Goal: Information Seeking & Learning: Learn about a topic

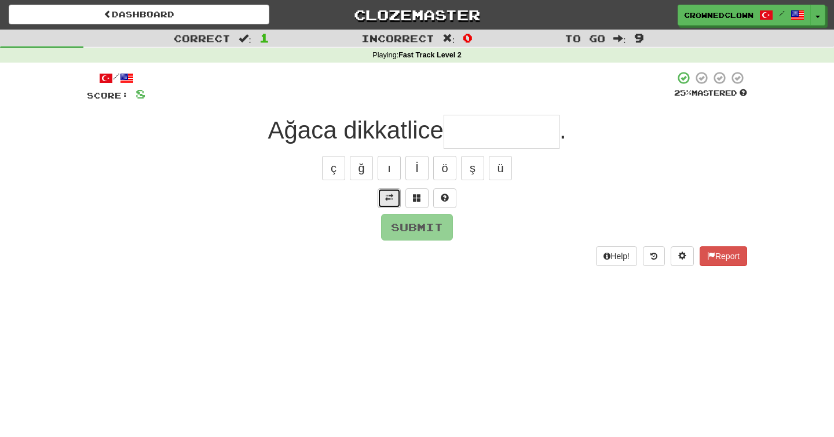
click at [398, 201] on button at bounding box center [389, 198] width 23 height 20
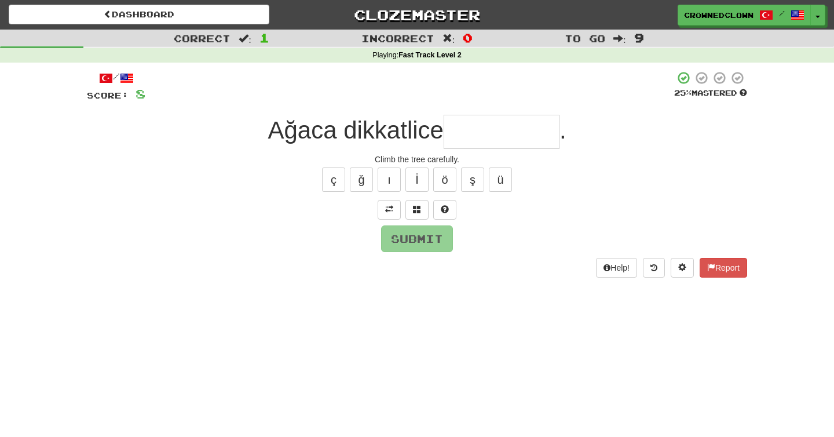
click at [507, 131] on input "text" at bounding box center [502, 132] width 116 height 34
type input "*"
click at [387, 177] on button "ı" at bounding box center [389, 179] width 23 height 24
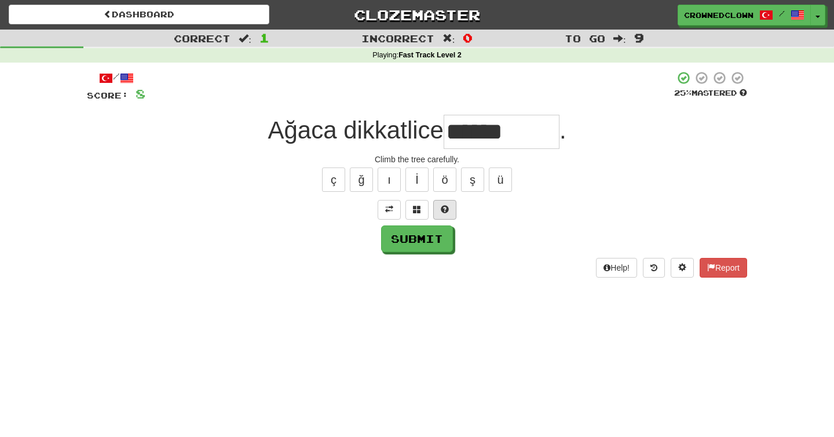
type input "******"
click at [441, 216] on button at bounding box center [444, 210] width 23 height 20
click at [433, 235] on button "Submit" at bounding box center [418, 239] width 72 height 27
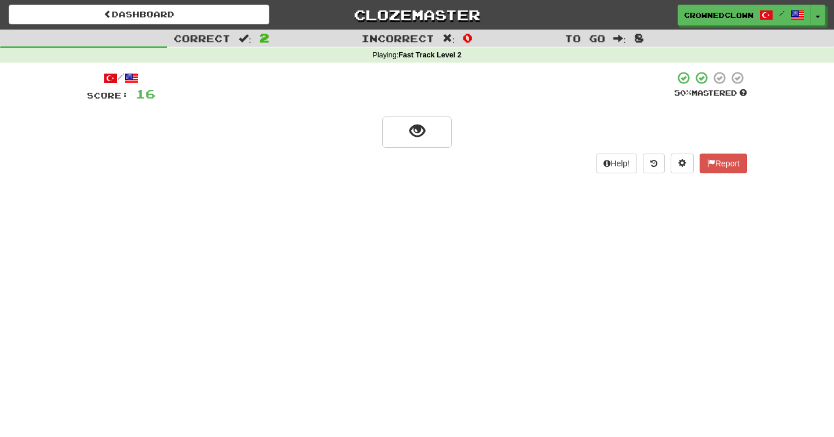
click at [376, 100] on div at bounding box center [414, 87] width 519 height 32
click at [380, 115] on div at bounding box center [417, 131] width 660 height 33
click at [383, 126] on button "show sentence" at bounding box center [417, 131] width 70 height 31
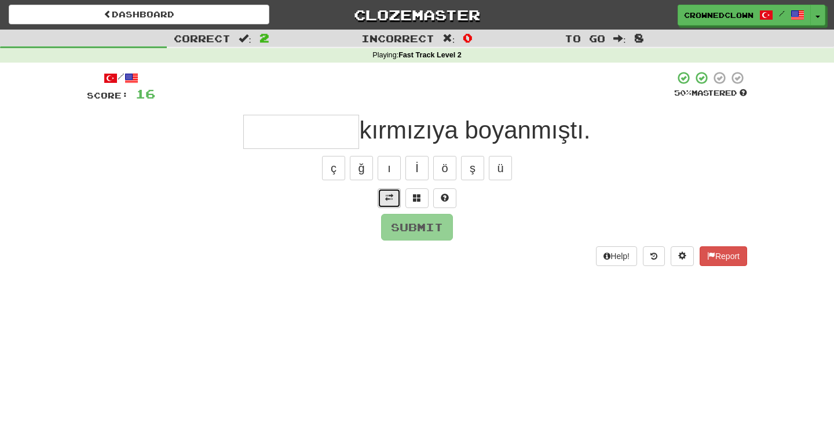
click at [390, 200] on span at bounding box center [389, 197] width 8 height 8
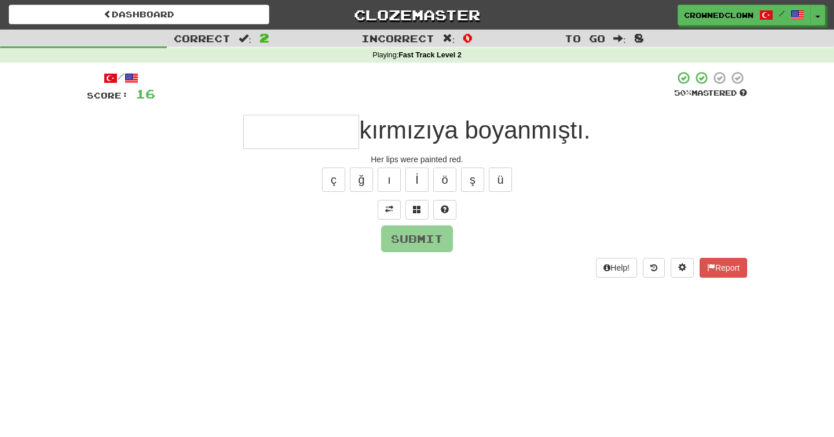
click at [313, 129] on input "text" at bounding box center [301, 132] width 116 height 34
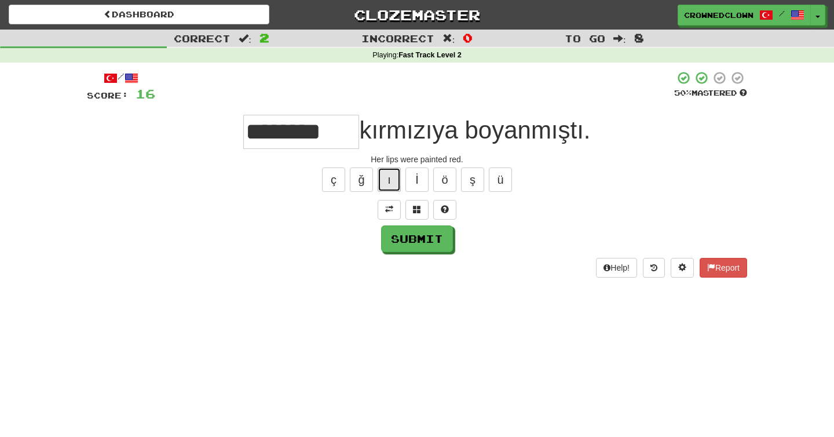
click at [388, 176] on button "ı" at bounding box center [389, 179] width 23 height 24
type input "*********"
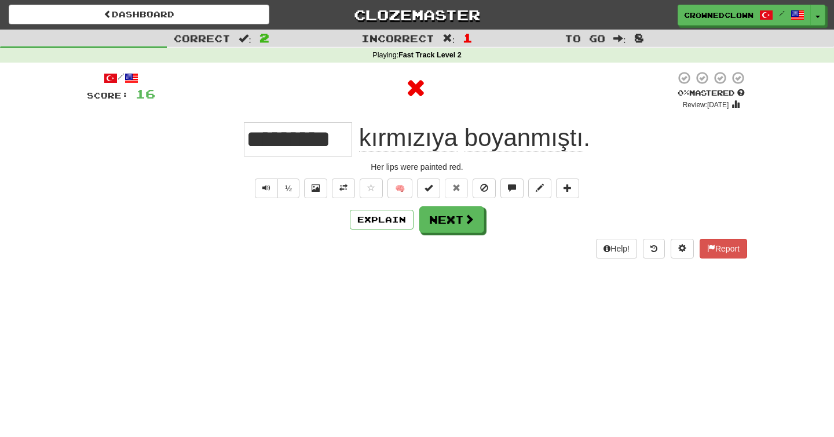
scroll to position [0, 0]
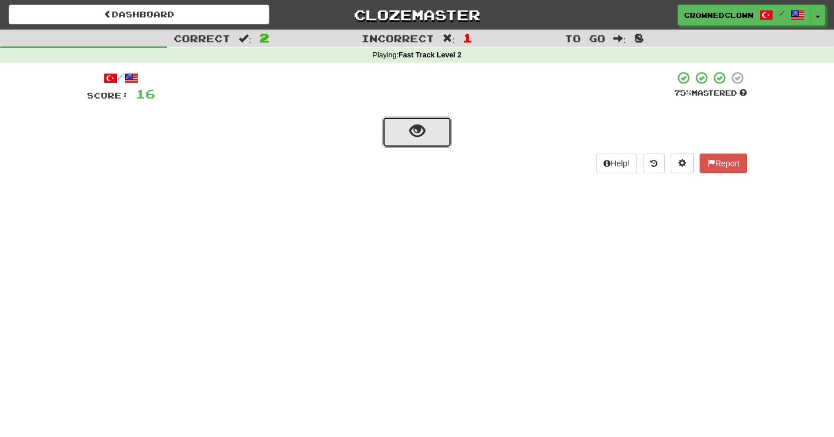
click at [429, 127] on button "show sentence" at bounding box center [417, 131] width 70 height 31
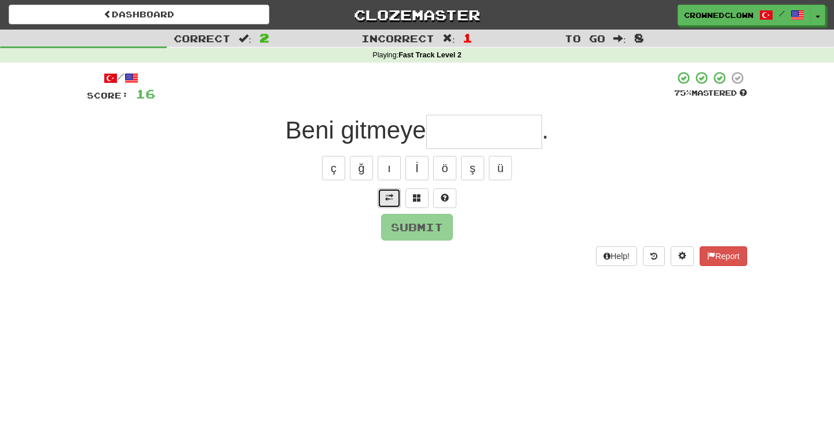
click at [393, 200] on button at bounding box center [389, 198] width 23 height 20
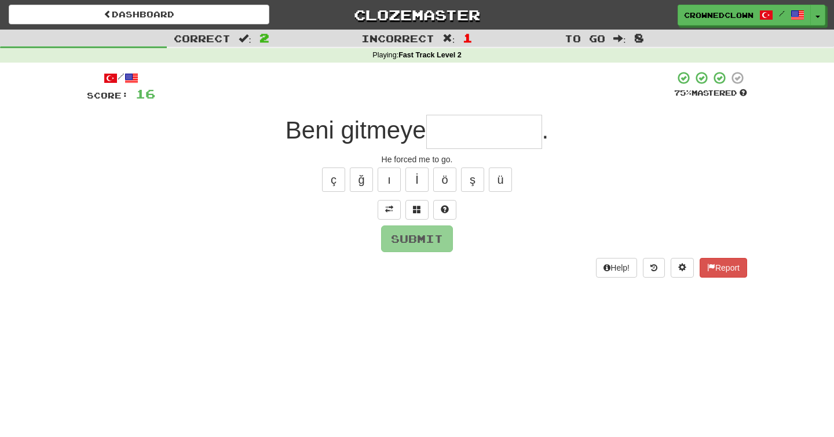
click at [465, 141] on input "text" at bounding box center [484, 132] width 116 height 34
click at [451, 209] on button at bounding box center [444, 210] width 23 height 20
click at [445, 209] on div at bounding box center [417, 210] width 660 height 20
click at [434, 209] on span at bounding box center [431, 209] width 8 height 8
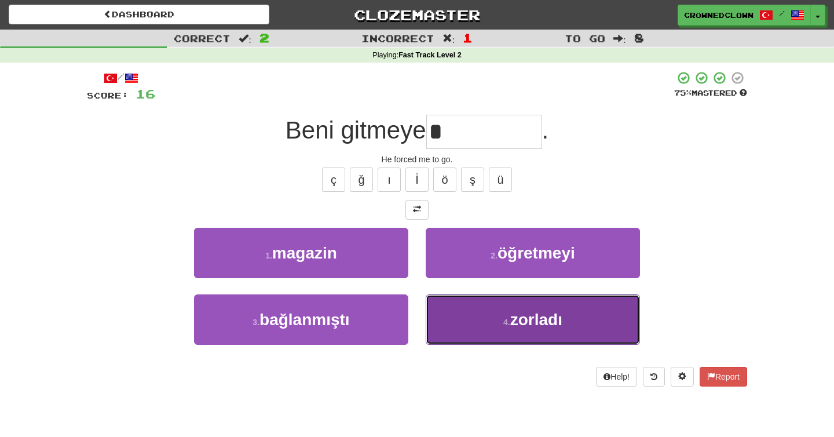
click at [467, 315] on button "4 . zorladı" at bounding box center [533, 319] width 214 height 50
type input "*******"
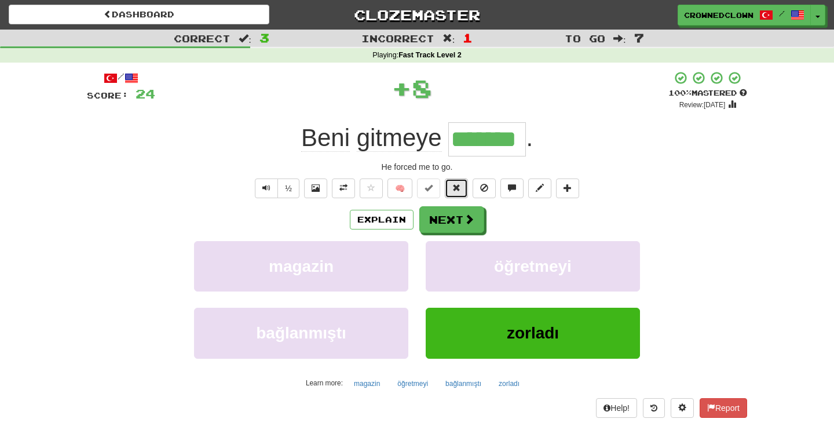
click at [447, 187] on button at bounding box center [456, 188] width 23 height 20
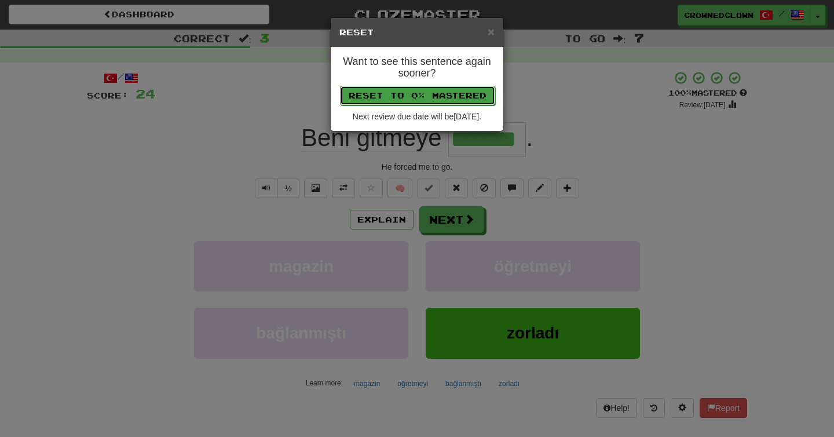
click at [416, 96] on button "Reset to 0% Mastered" at bounding box center [417, 96] width 155 height 20
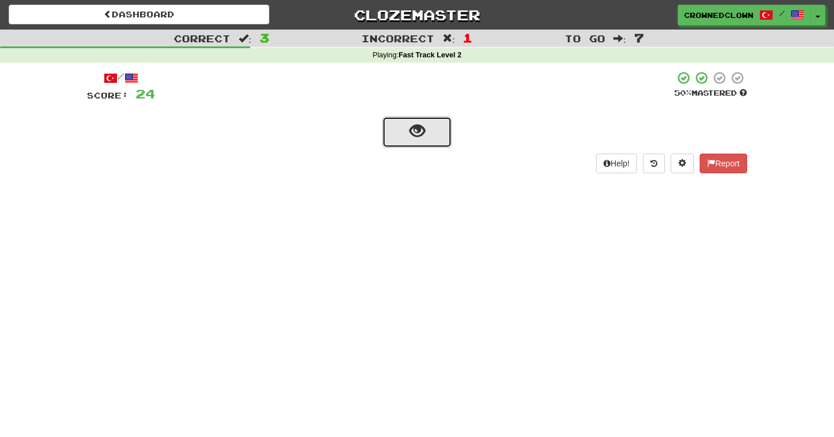
click at [415, 129] on span "show sentence" at bounding box center [418, 131] width 16 height 16
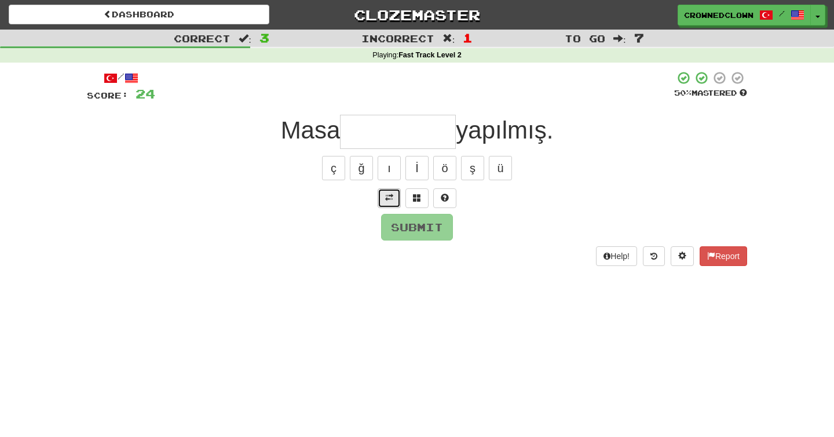
click at [383, 201] on button at bounding box center [389, 198] width 23 height 20
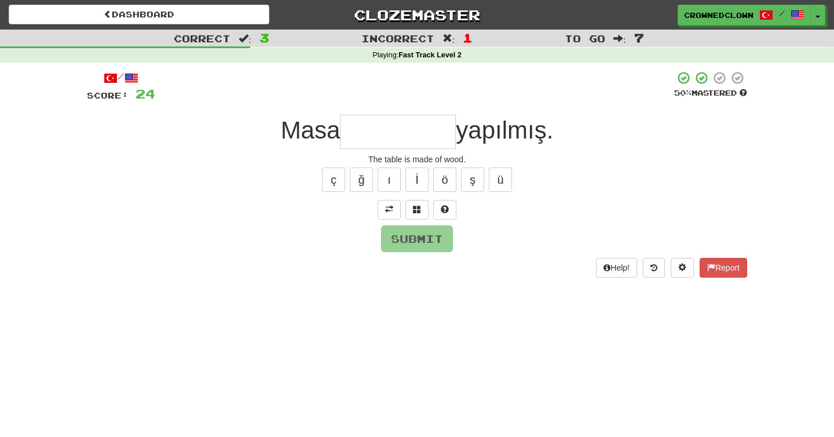
click at [411, 140] on input "text" at bounding box center [398, 132] width 116 height 34
click at [455, 204] on button at bounding box center [444, 210] width 23 height 20
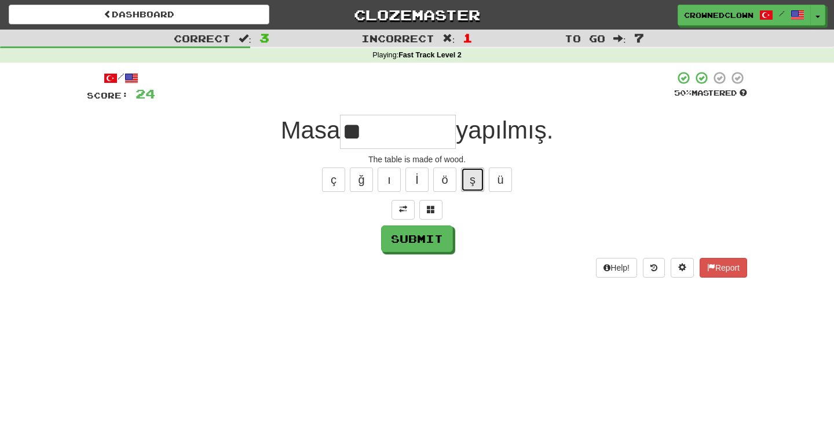
click at [478, 180] on button "ş" at bounding box center [472, 179] width 23 height 24
type input "********"
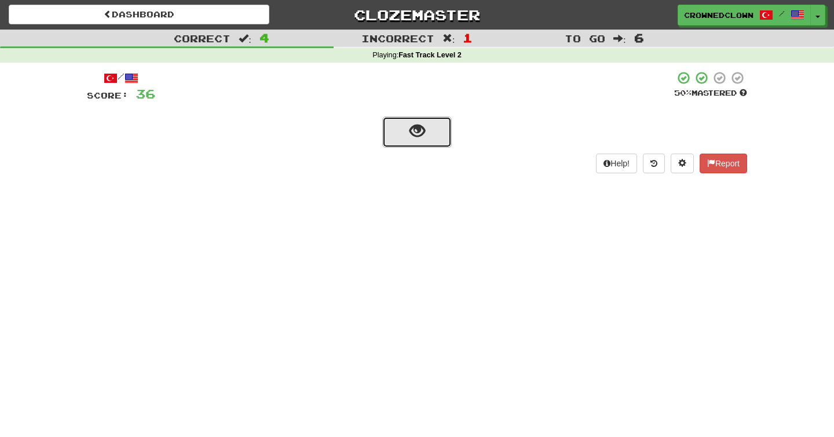
click at [397, 137] on button "show sentence" at bounding box center [417, 131] width 70 height 31
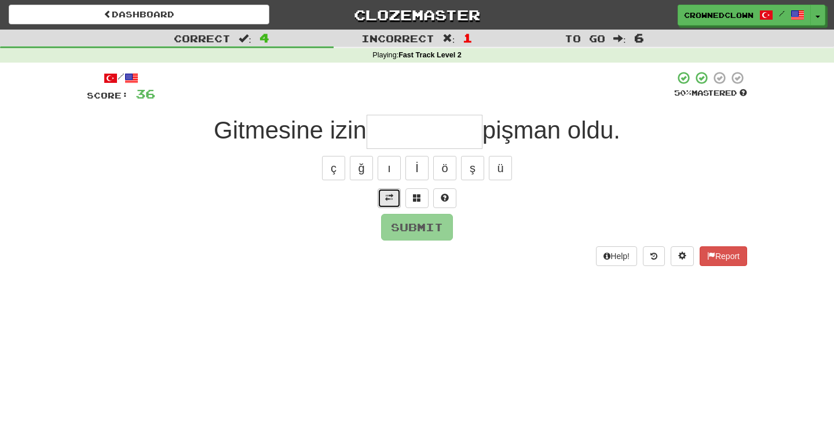
click at [390, 189] on button at bounding box center [389, 198] width 23 height 20
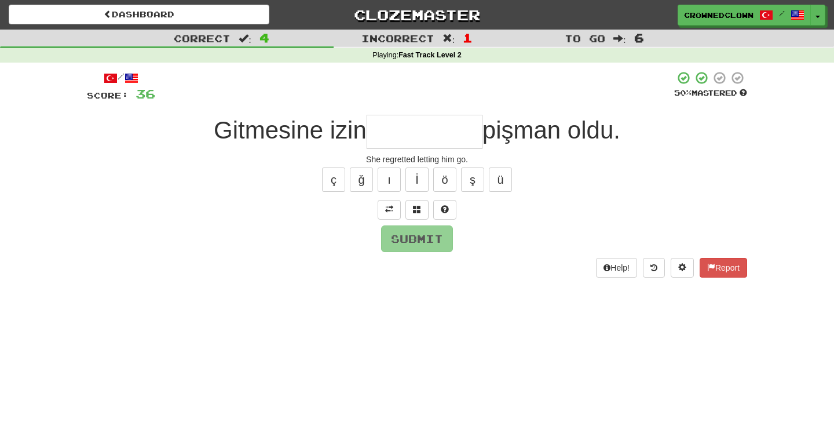
click at [419, 138] on input "text" at bounding box center [425, 132] width 116 height 34
click at [448, 213] on button at bounding box center [444, 210] width 23 height 20
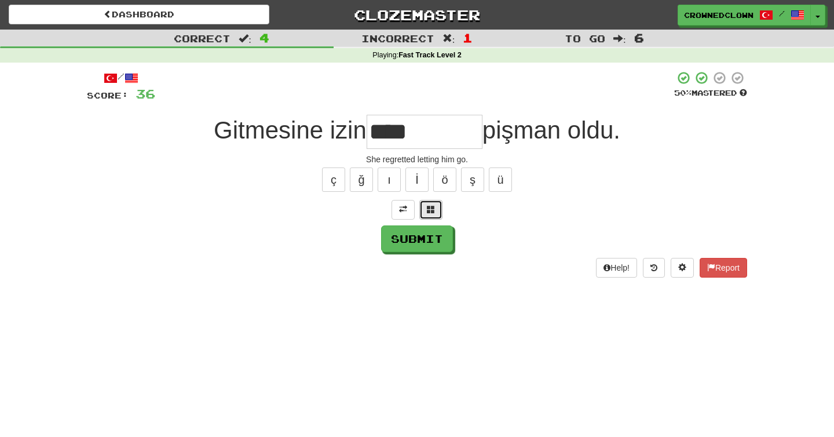
click at [440, 211] on button at bounding box center [430, 210] width 23 height 20
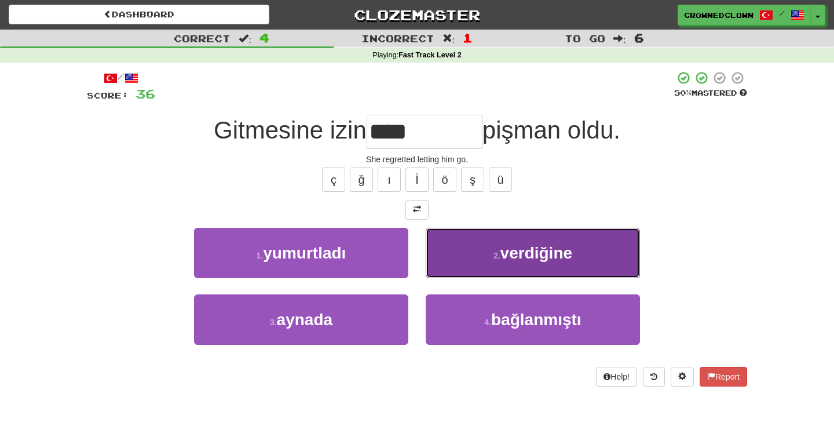
click at [479, 255] on button "2 . verdiğine" at bounding box center [533, 253] width 214 height 50
type input "*********"
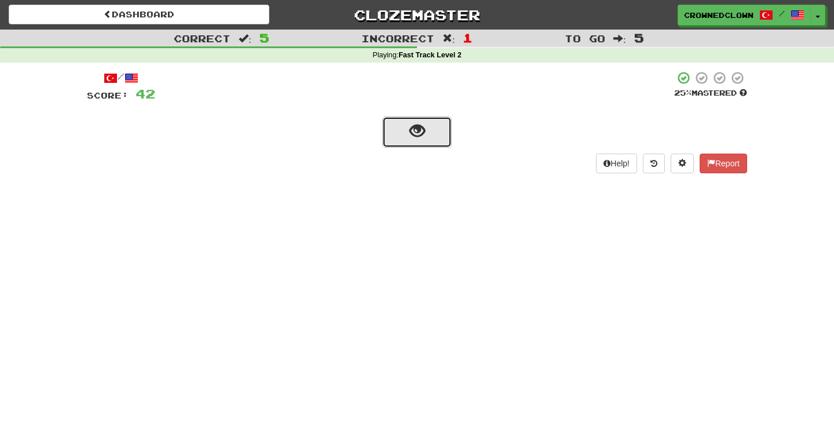
click at [422, 143] on button "show sentence" at bounding box center [417, 131] width 70 height 31
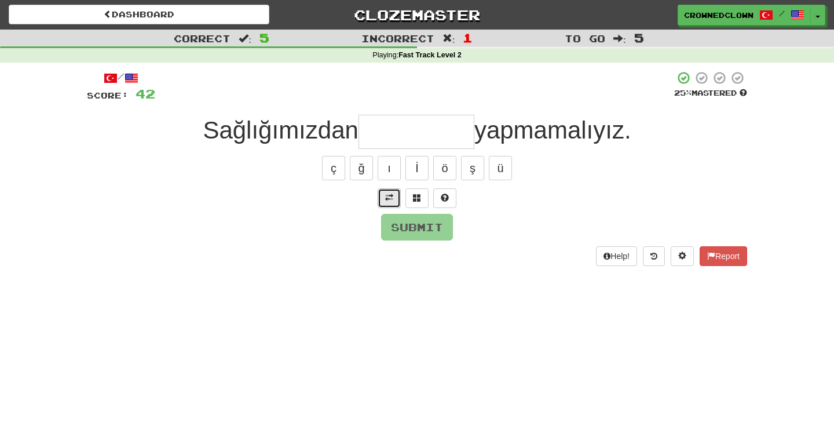
click at [385, 203] on button at bounding box center [389, 198] width 23 height 20
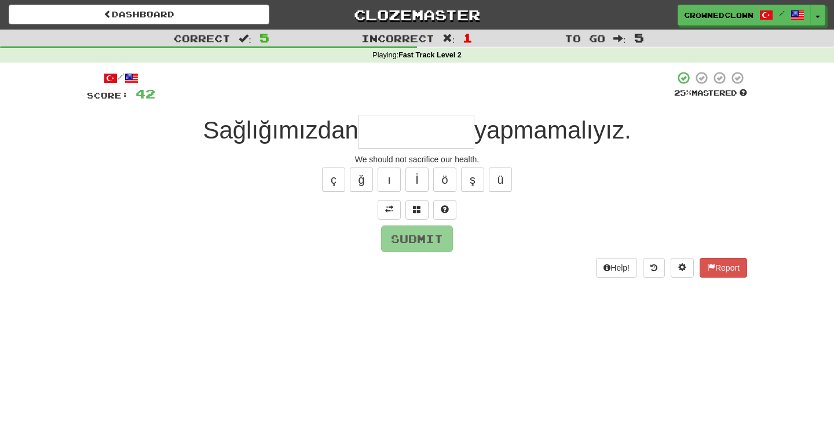
click at [420, 130] on input "text" at bounding box center [417, 132] width 116 height 34
click at [445, 205] on span at bounding box center [445, 209] width 8 height 8
click at [433, 205] on span at bounding box center [431, 209] width 8 height 8
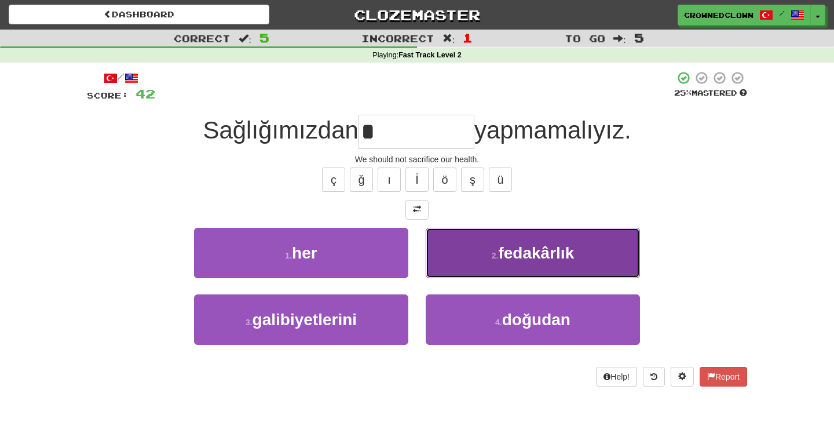
click at [483, 258] on button "2 . fedakârlık" at bounding box center [533, 253] width 214 height 50
type input "**********"
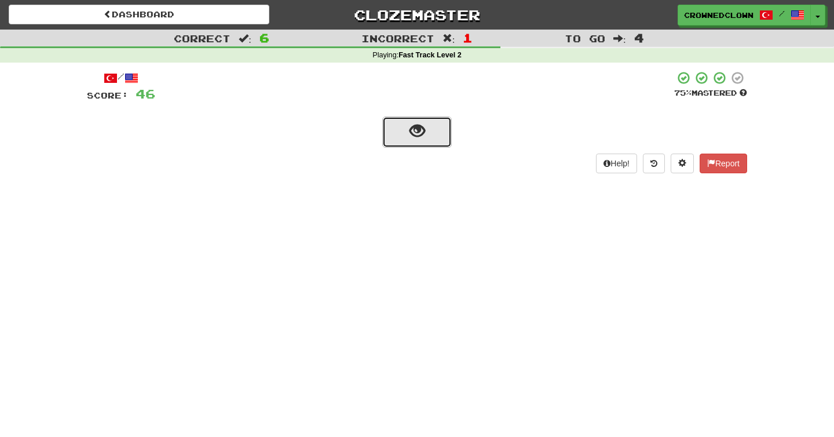
click at [425, 118] on button "show sentence" at bounding box center [417, 131] width 70 height 31
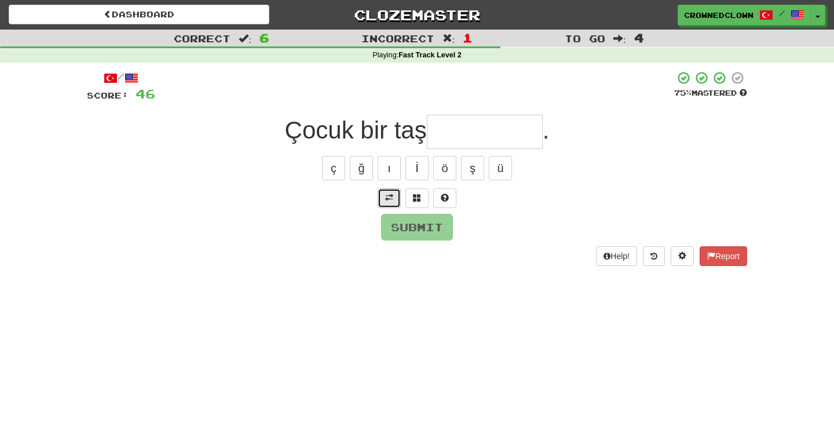
click at [385, 202] on span at bounding box center [389, 197] width 8 height 8
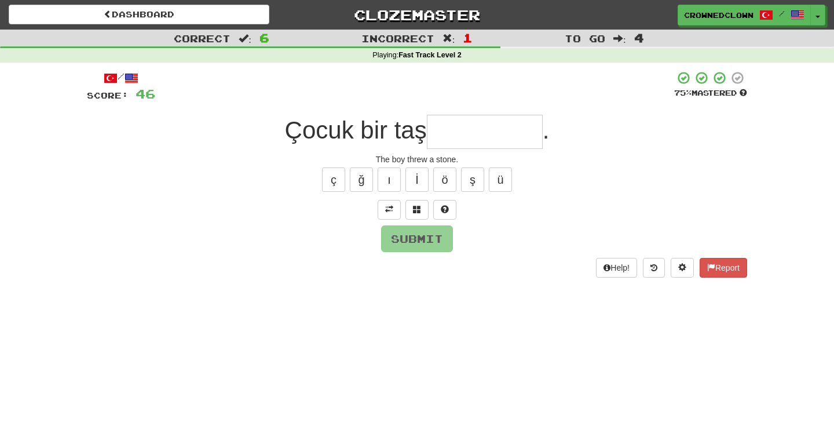
click at [491, 120] on input "text" at bounding box center [485, 132] width 116 height 34
click at [394, 184] on button "ı" at bounding box center [389, 179] width 23 height 24
type input "****"
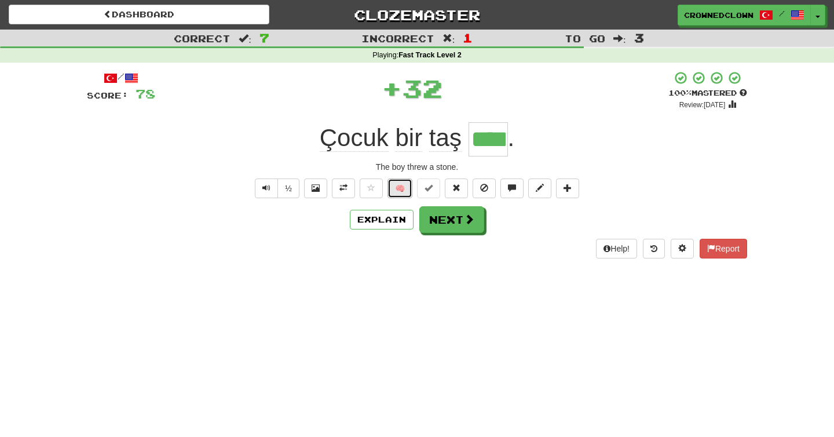
click at [397, 178] on button "🧠" at bounding box center [399, 188] width 25 height 20
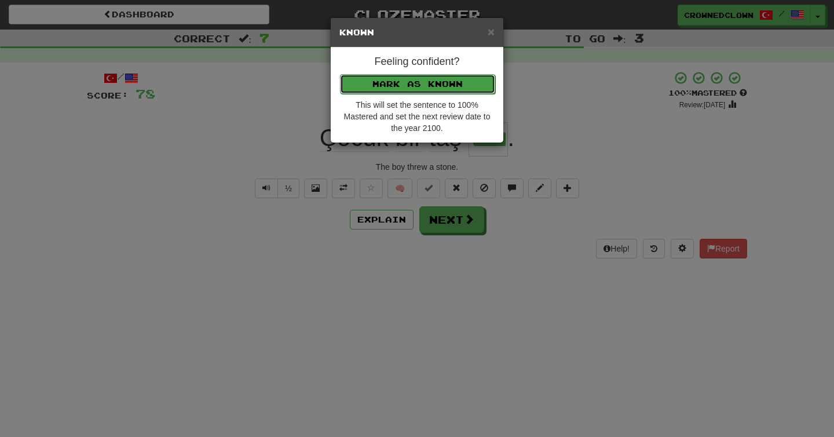
click at [398, 79] on button "Mark as Known" at bounding box center [417, 84] width 155 height 20
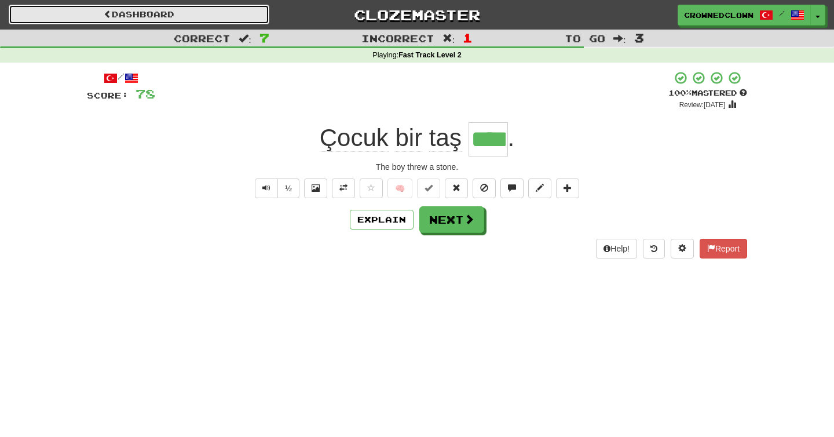
click at [158, 11] on link "Dashboard" at bounding box center [139, 15] width 261 height 20
